Goal: Contribute content

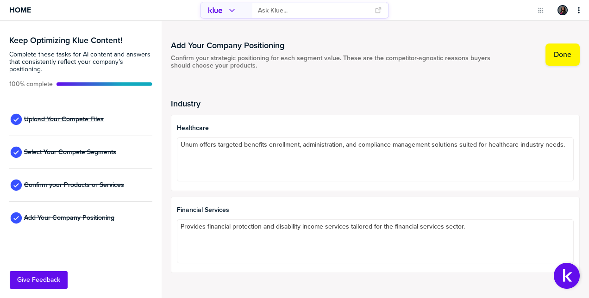
click at [83, 123] on span "Upload Your Compete Files" at bounding box center [64, 119] width 80 height 7
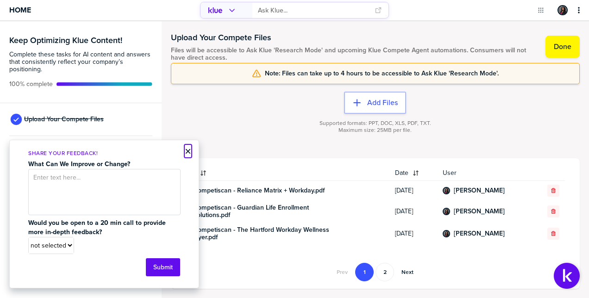
click at [188, 151] on button "×" at bounding box center [188, 151] width 6 height 11
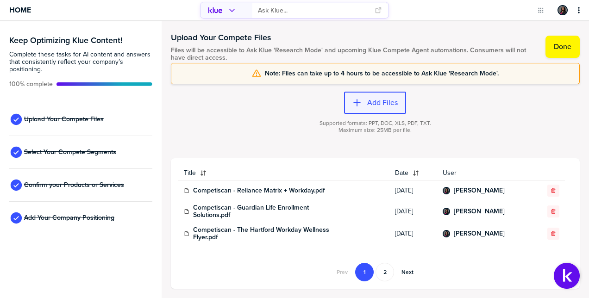
click at [374, 98] on label "Add Files" at bounding box center [382, 102] width 31 height 9
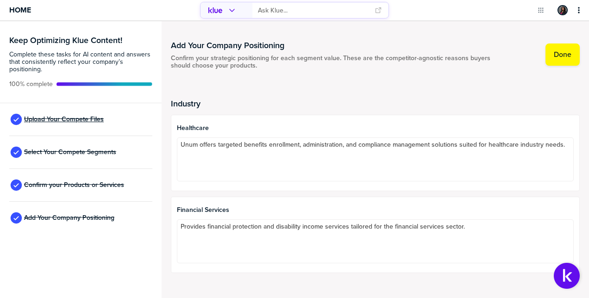
click at [91, 118] on span "Upload Your Compete Files" at bounding box center [64, 119] width 80 height 7
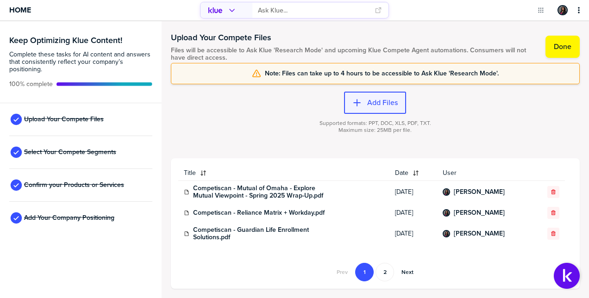
click at [375, 109] on button "Add Files" at bounding box center [375, 103] width 62 height 22
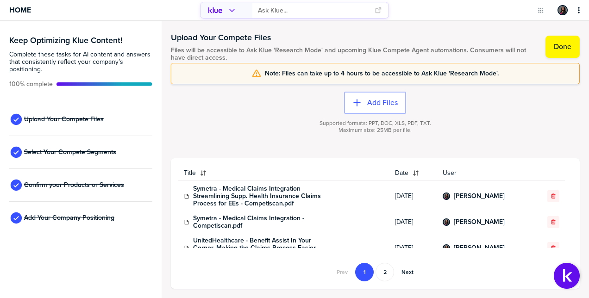
scroll to position [503, 0]
